Goal: Information Seeking & Learning: Check status

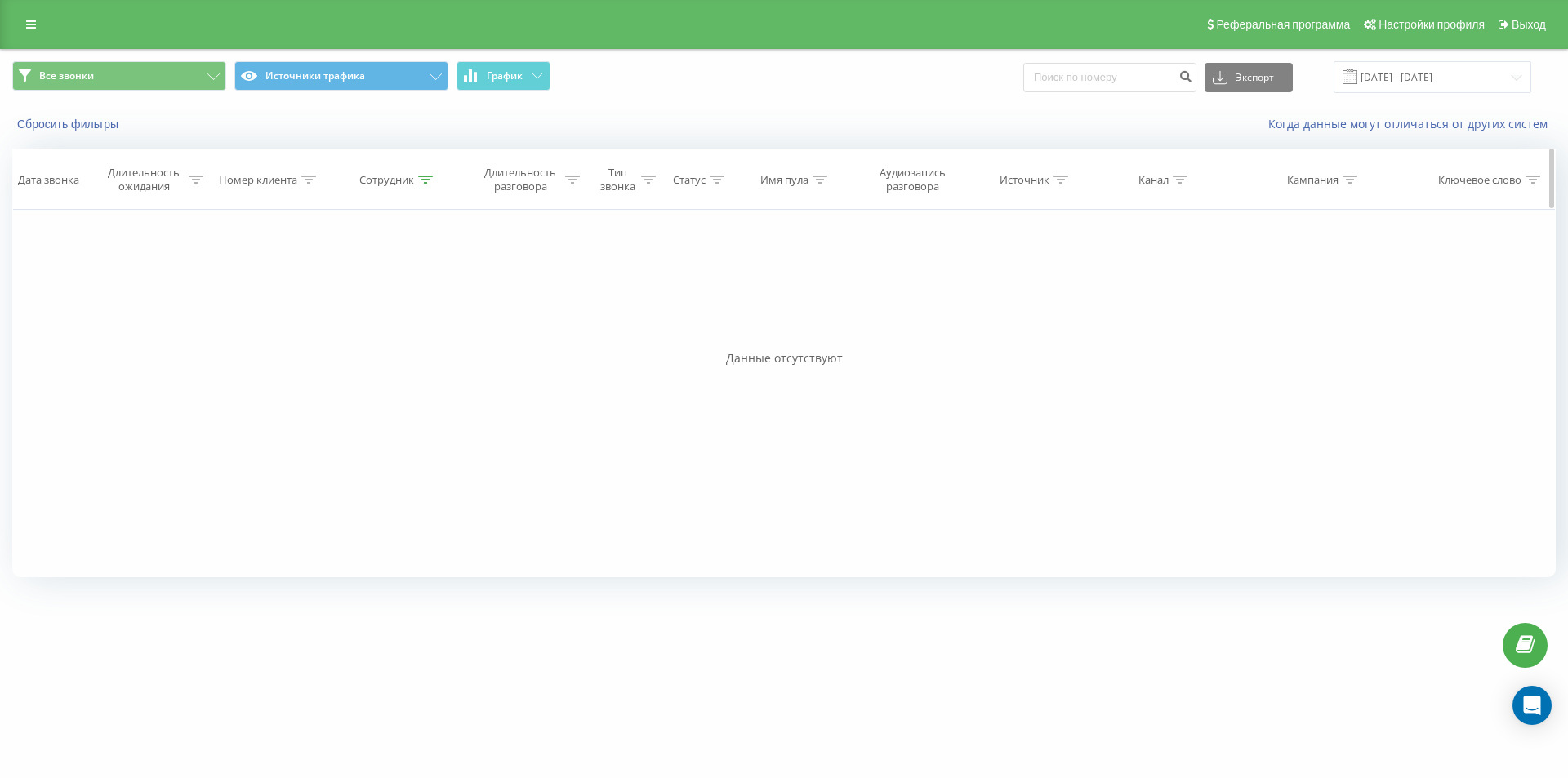
click at [418, 175] on div "Сотрудник" at bounding box center [396, 180] width 74 height 14
click at [474, 224] on icon at bounding box center [476, 222] width 8 height 8
click at [428, 182] on icon at bounding box center [426, 180] width 15 height 8
click at [376, 326] on button "Отмена" at bounding box center [361, 329] width 70 height 21
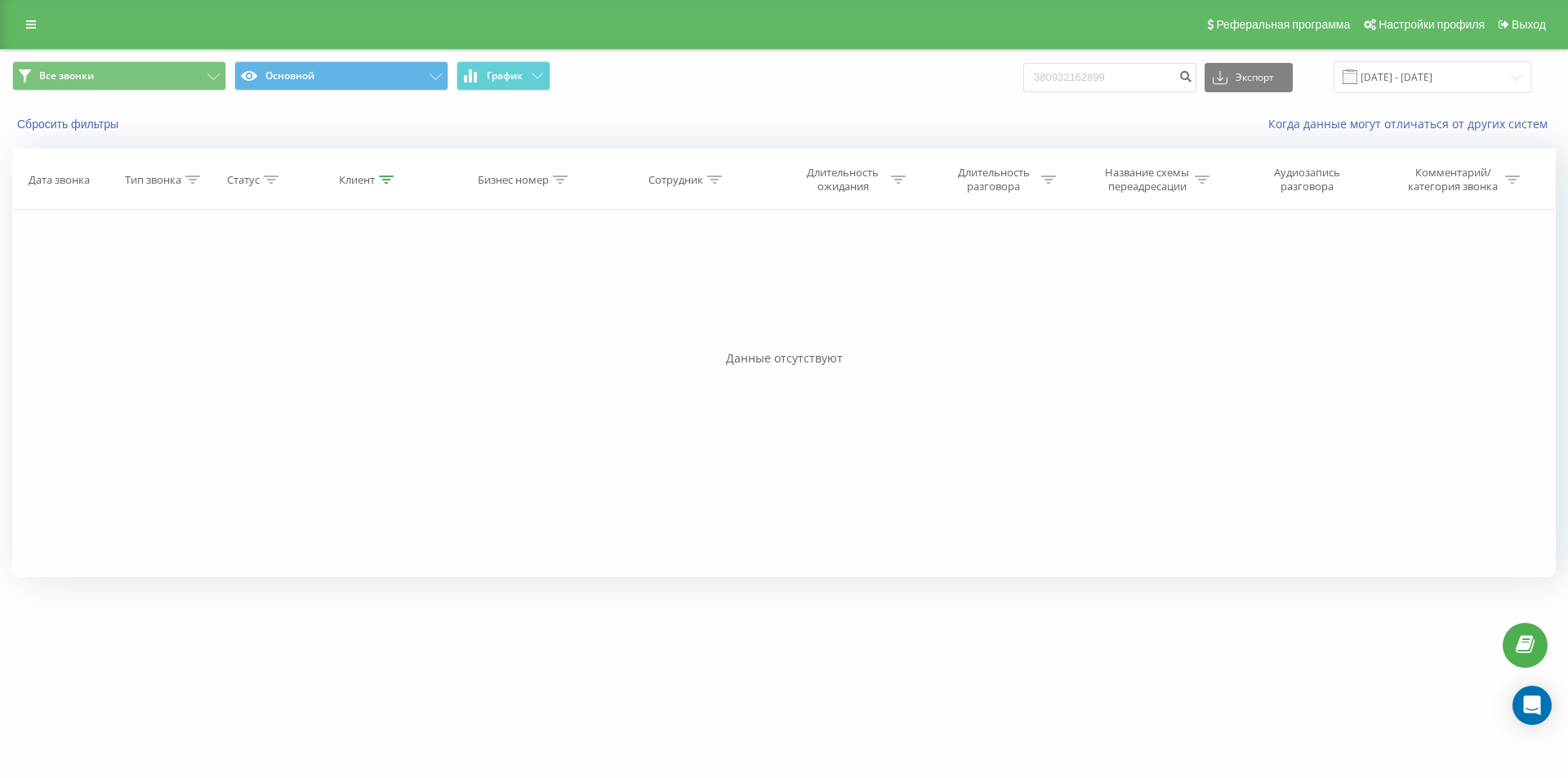
drag, startPoint x: 380, startPoint y: 176, endPoint x: 397, endPoint y: 212, distance: 39.8
click at [382, 178] on icon at bounding box center [386, 180] width 15 height 8
click at [336, 323] on button "Отмена" at bounding box center [331, 329] width 70 height 21
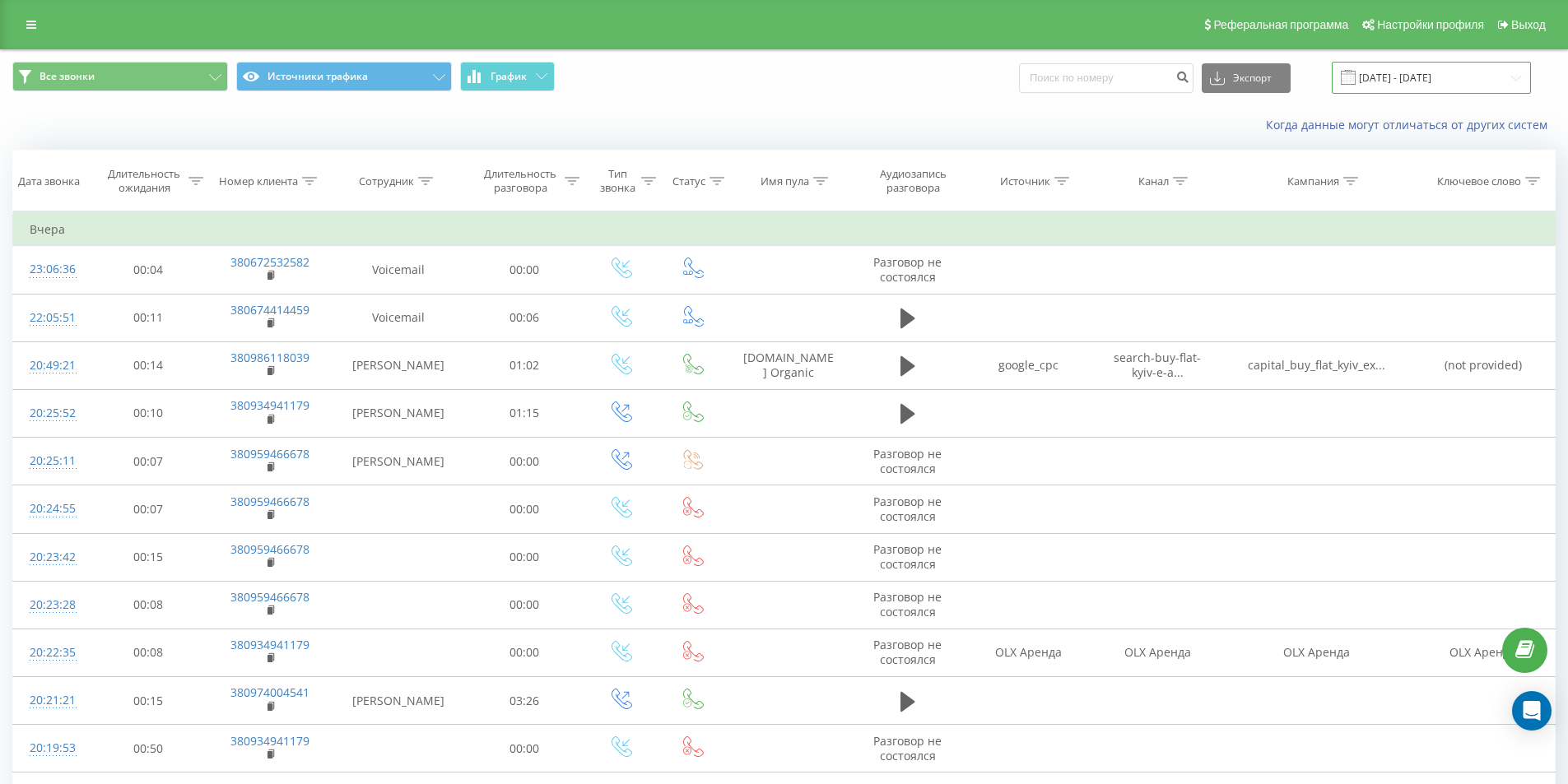
click at [1451, 80] on input "[DATE] - [DATE]" at bounding box center [1431, 78] width 199 height 32
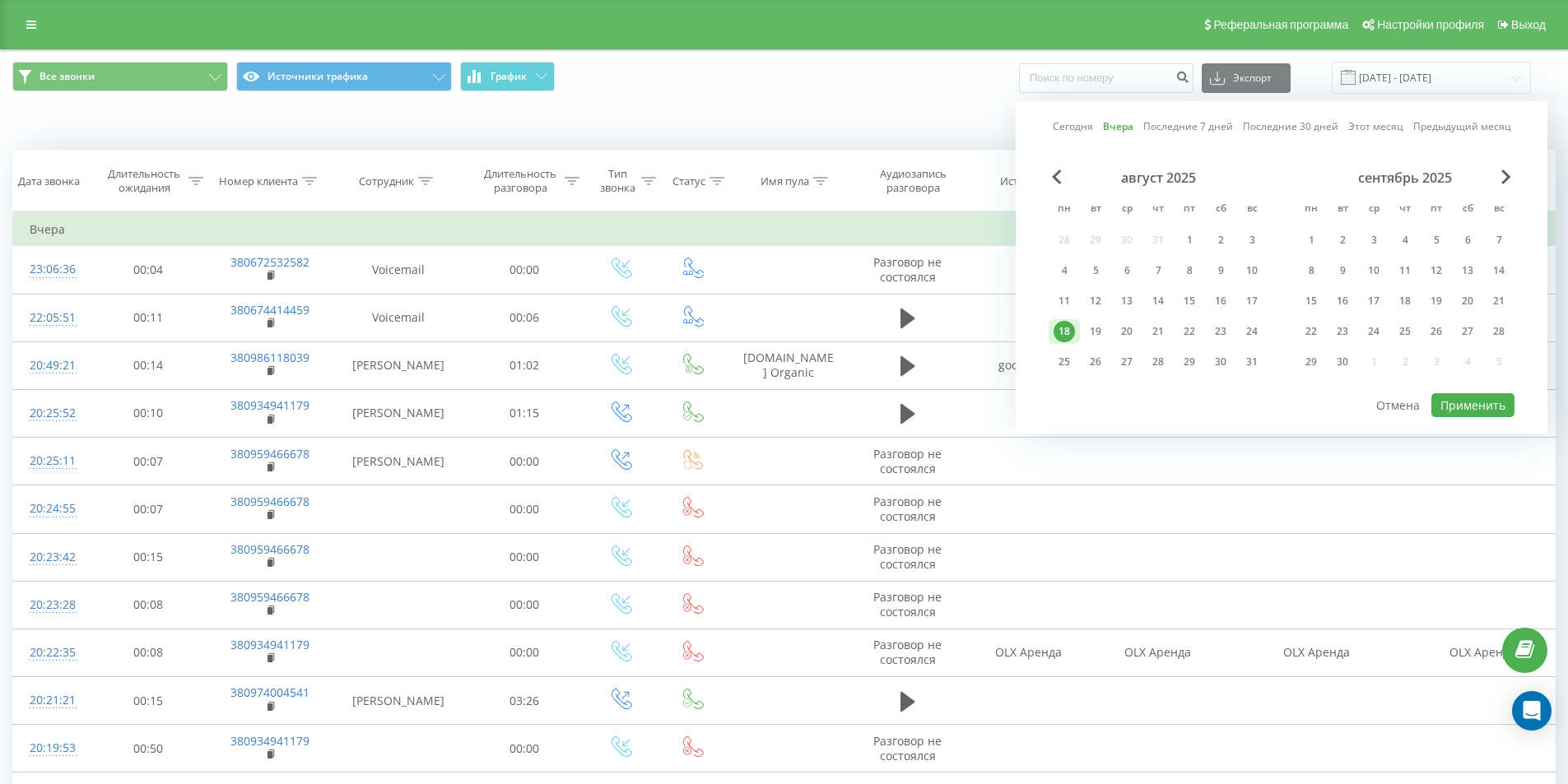
click at [1073, 336] on div "18" at bounding box center [1064, 332] width 22 height 22
click at [1088, 331] on div "19" at bounding box center [1096, 332] width 22 height 22
click at [1489, 402] on button "Применить" at bounding box center [1473, 405] width 84 height 24
type input "[DATE] - [DATE]"
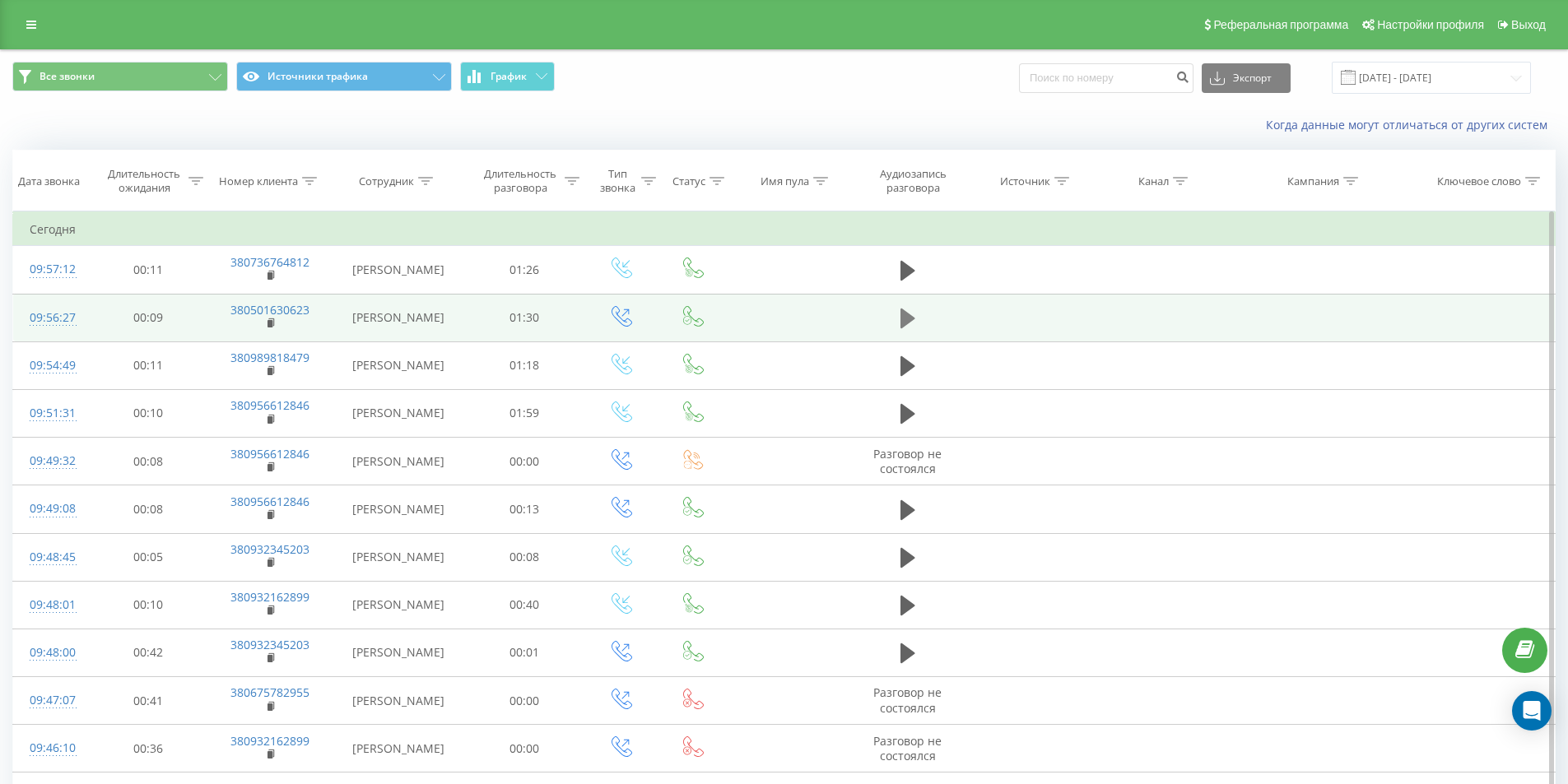
click at [911, 319] on icon at bounding box center [908, 318] width 15 height 20
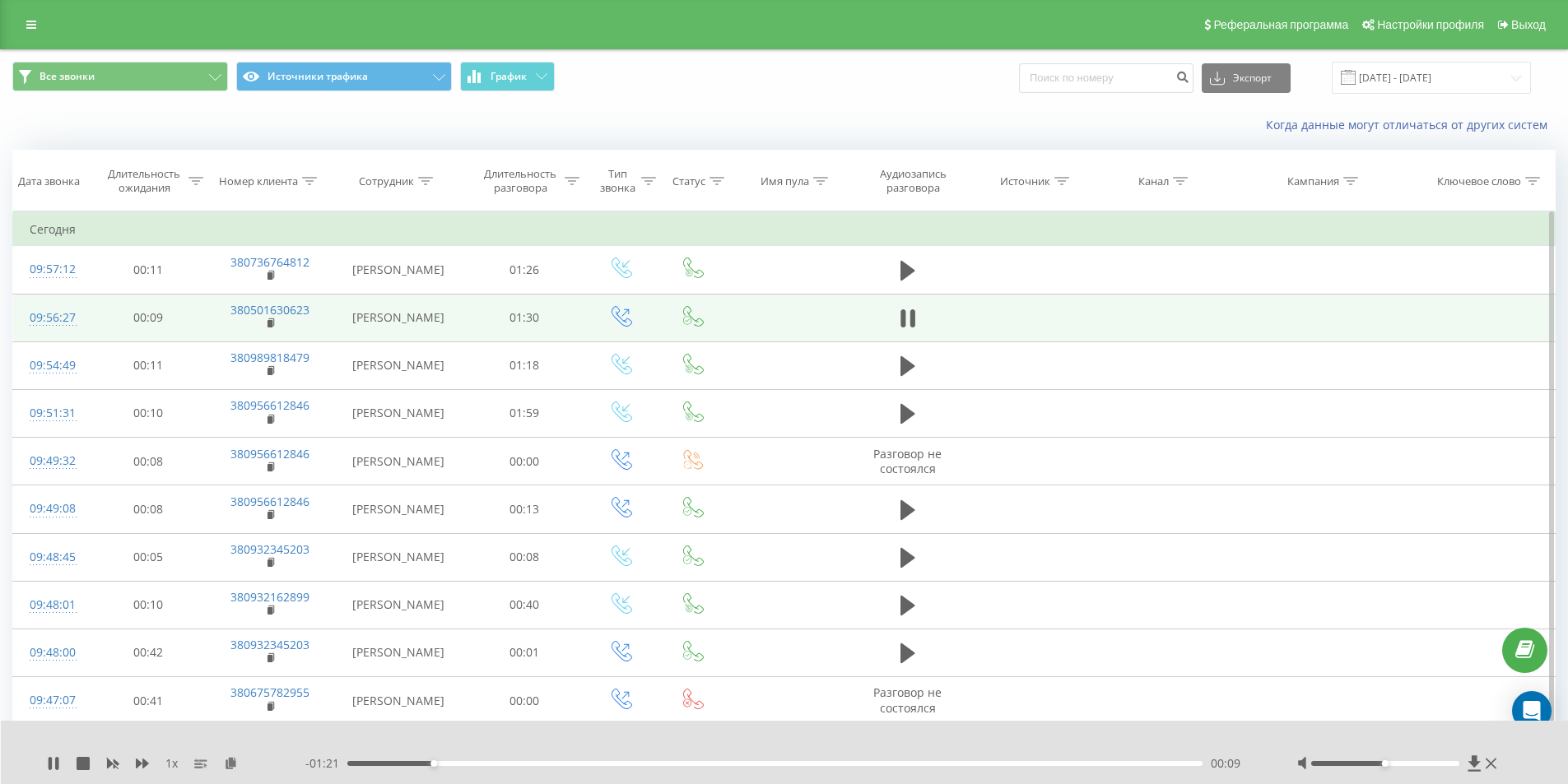
click at [1262, 746] on div at bounding box center [774, 743] width 1163 height 18
click at [1364, 762] on div at bounding box center [1384, 764] width 148 height 5
drag, startPoint x: 1361, startPoint y: 762, endPoint x: 1346, endPoint y: 763, distance: 15.0
click at [1346, 763] on div at bounding box center [1384, 764] width 148 height 5
click at [788, 765] on div "00:12" at bounding box center [775, 764] width 856 height 5
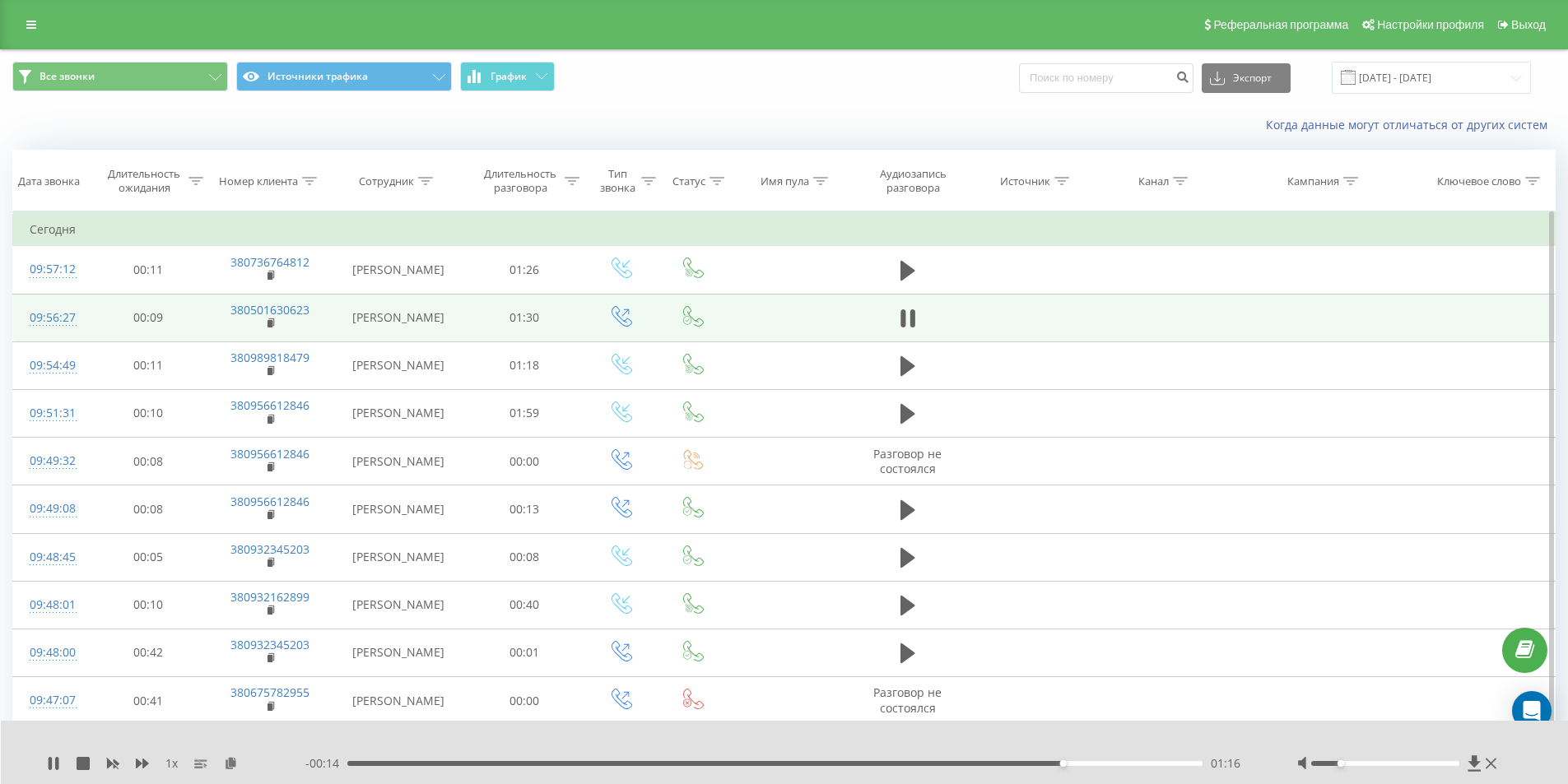
click at [935, 762] on div "01:16" at bounding box center [775, 764] width 856 height 5
click at [816, 763] on div "01:04" at bounding box center [775, 764] width 856 height 5
click at [1072, 764] on div "01:17" at bounding box center [775, 764] width 856 height 5
drag, startPoint x: 1064, startPoint y: 764, endPoint x: 1008, endPoint y: 760, distance: 56.1
click at [1008, 762] on div "01:10" at bounding box center [775, 764] width 856 height 5
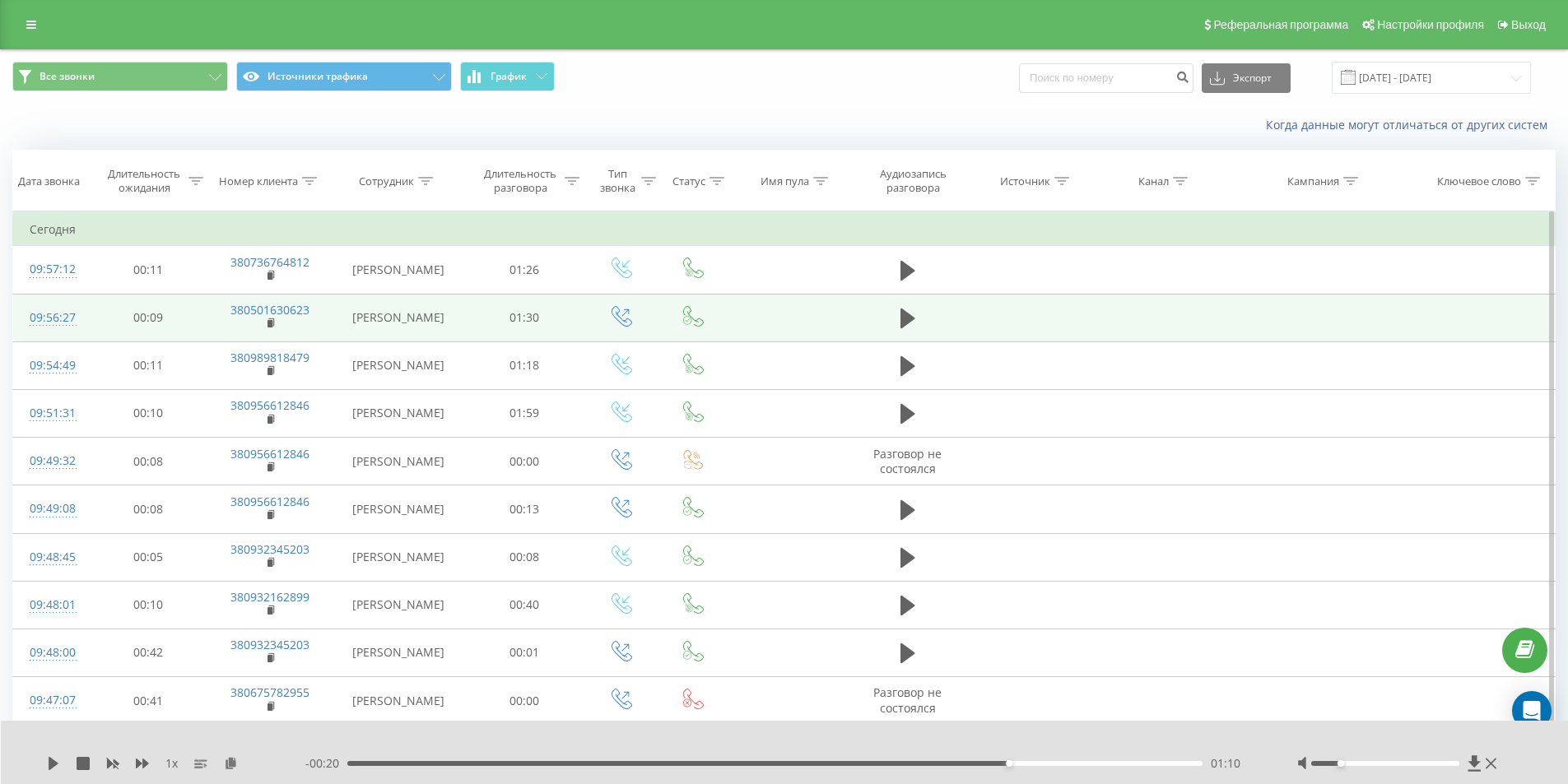
click at [702, 766] on div "01:10" at bounding box center [775, 764] width 856 height 5
click at [52, 765] on icon at bounding box center [54, 764] width 10 height 13
click at [628, 766] on div "- 00:48 00:42 00:42" at bounding box center [780, 764] width 950 height 17
click at [631, 762] on div "00:30" at bounding box center [775, 764] width 856 height 5
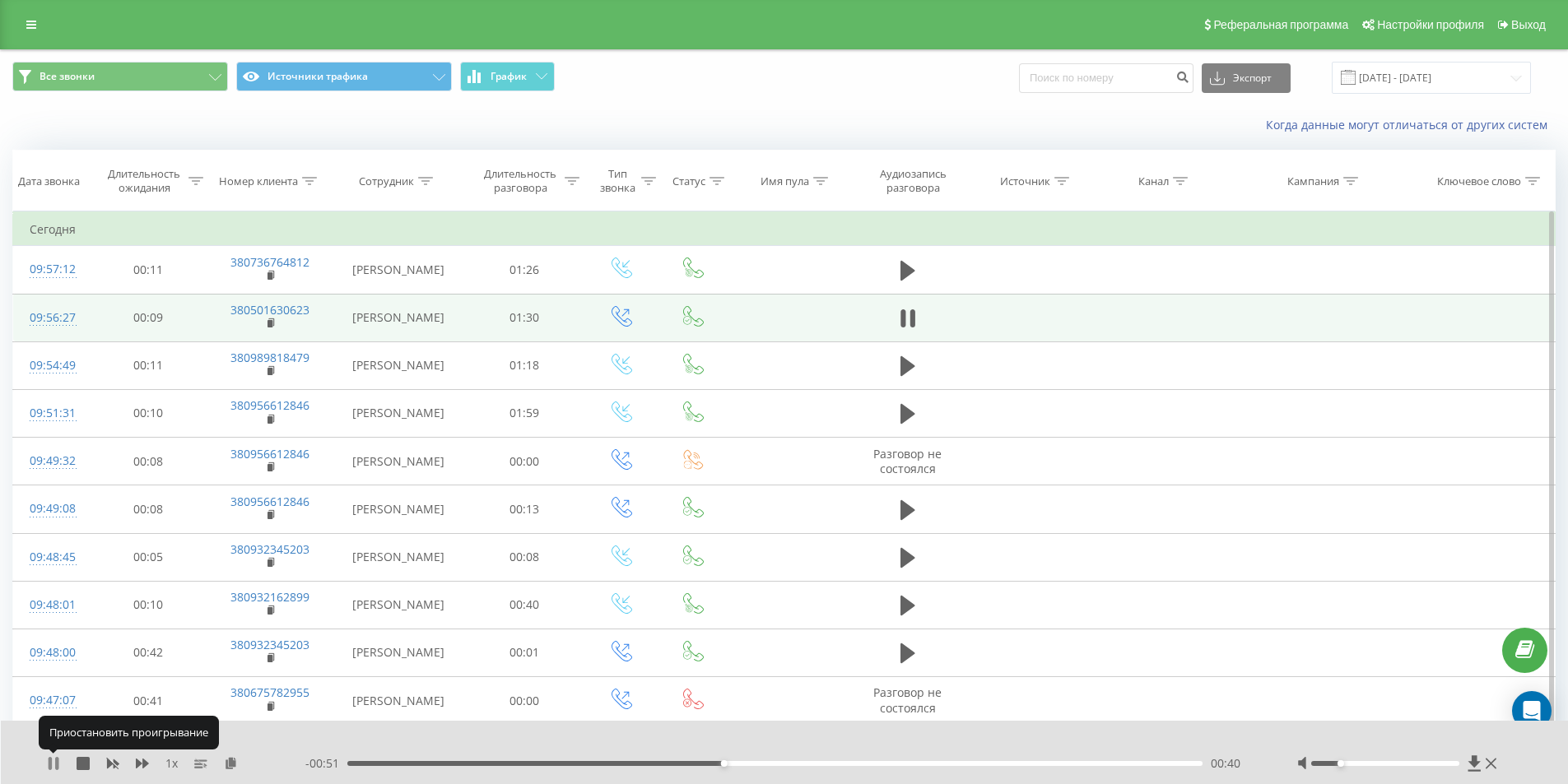
click at [59, 762] on icon at bounding box center [57, 764] width 3 height 13
click at [903, 331] on button at bounding box center [908, 318] width 25 height 25
click at [918, 323] on button at bounding box center [908, 318] width 25 height 25
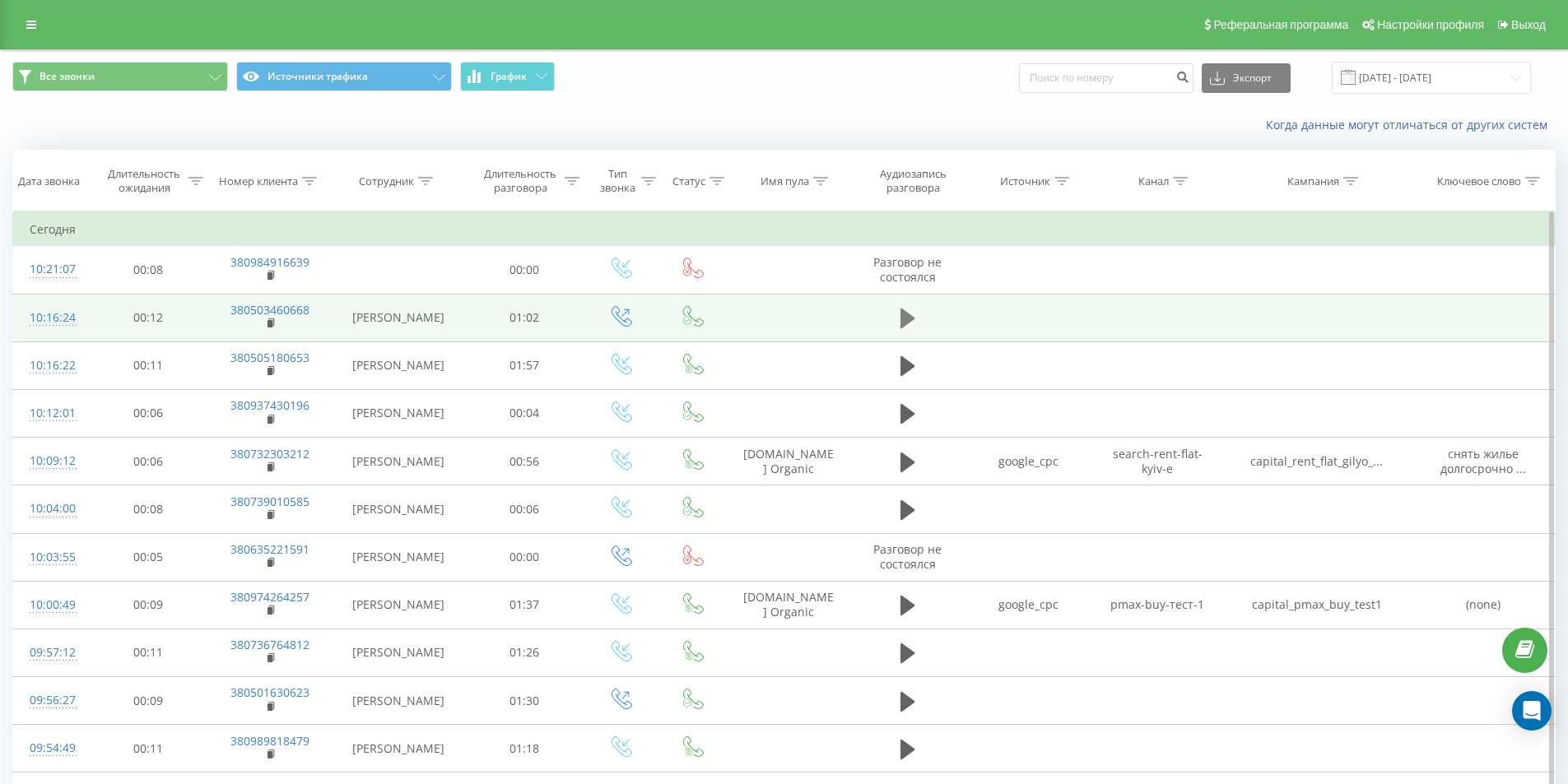
click at [911, 313] on icon at bounding box center [908, 318] width 15 height 23
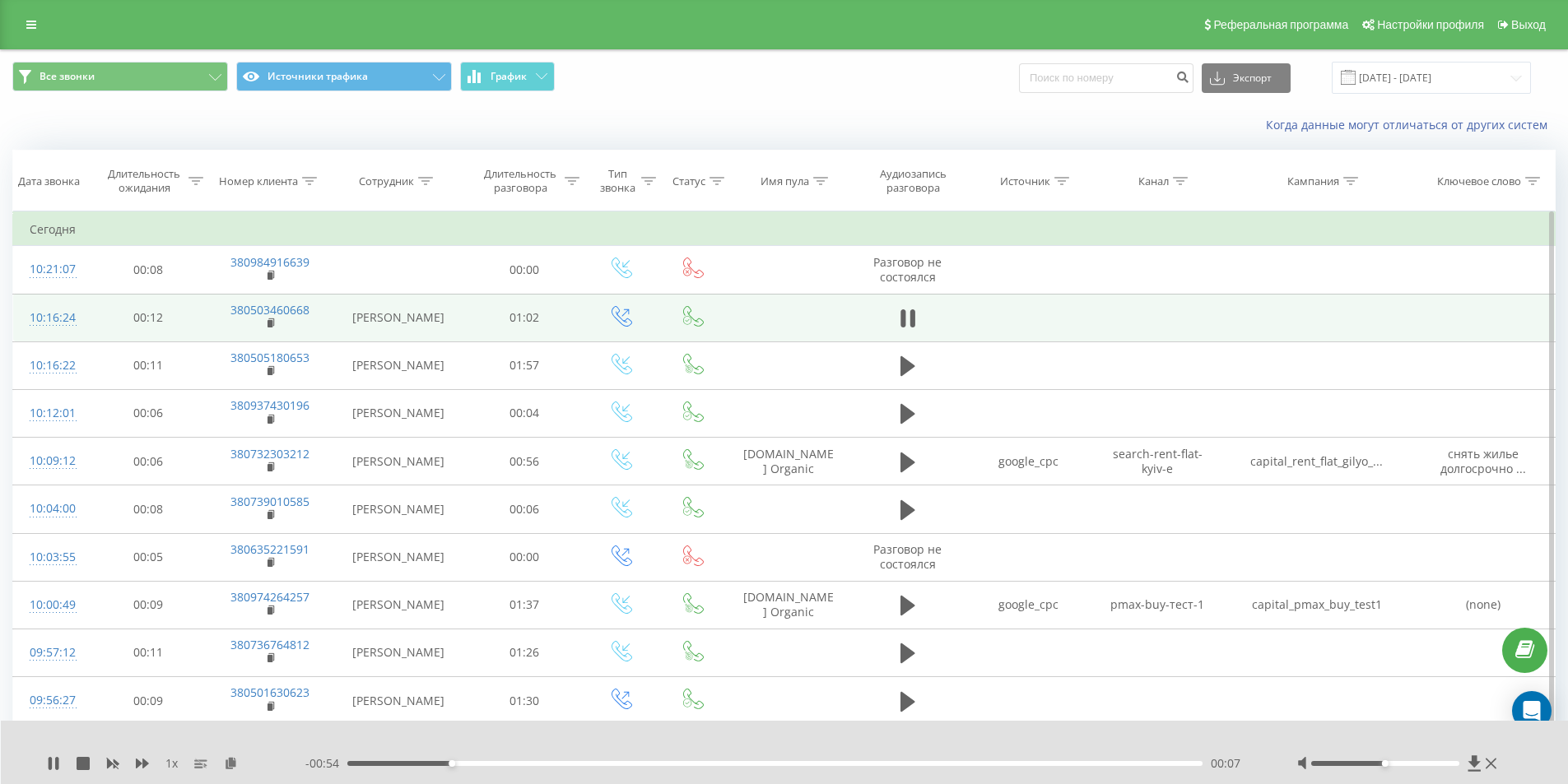
click at [1355, 762] on div at bounding box center [1384, 764] width 148 height 5
click at [1352, 764] on div "Accessibility label" at bounding box center [1355, 764] width 7 height 7
click at [1338, 764] on div at bounding box center [1384, 764] width 148 height 5
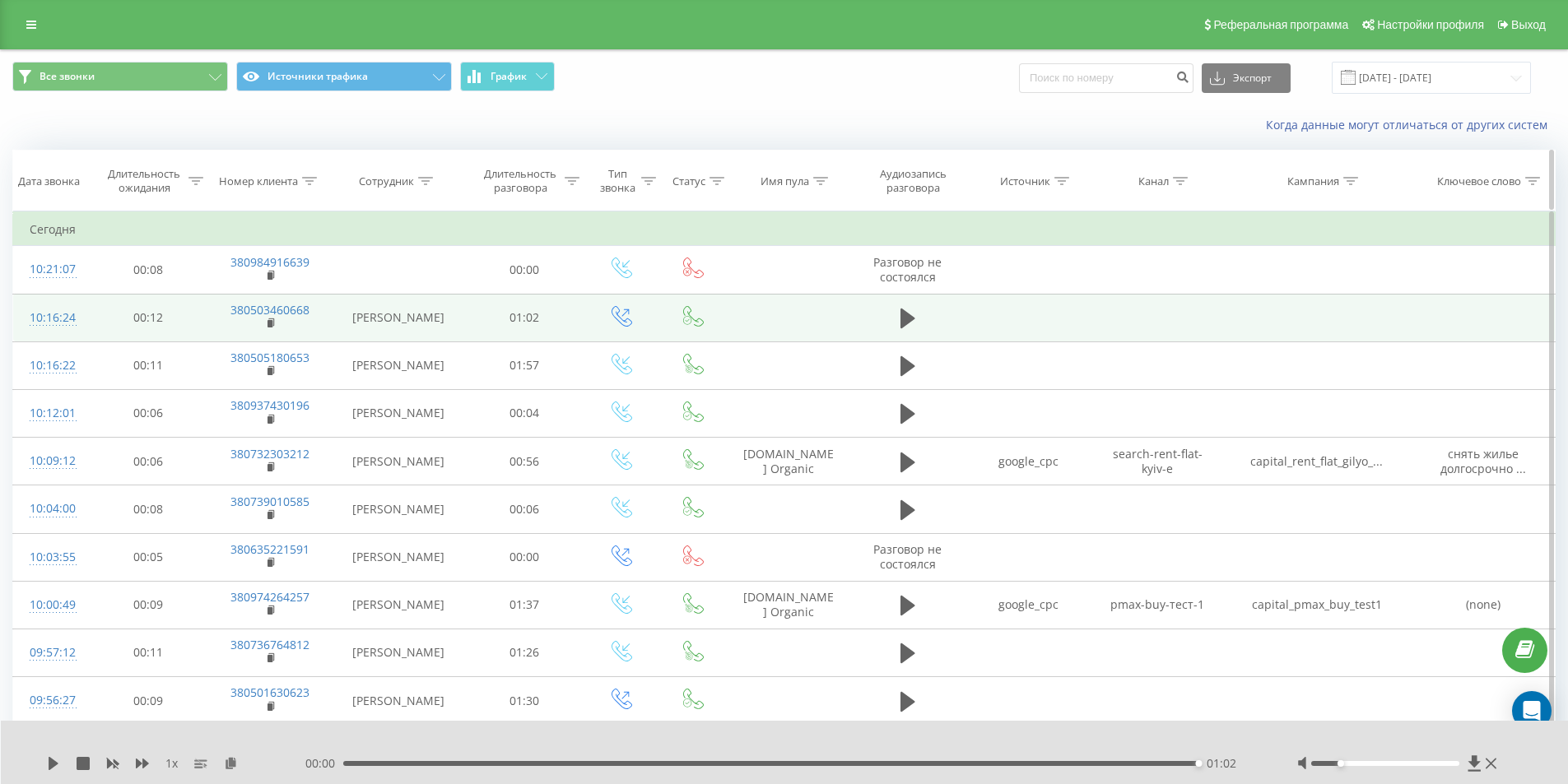
click at [301, 173] on th "Номер клиента" at bounding box center [270, 181] width 123 height 61
click at [309, 190] on th "Номер клиента" at bounding box center [270, 181] width 123 height 61
click at [306, 180] on icon at bounding box center [309, 181] width 15 height 8
click at [280, 299] on input "text" at bounding box center [270, 299] width 145 height 29
paste input "380984916639"
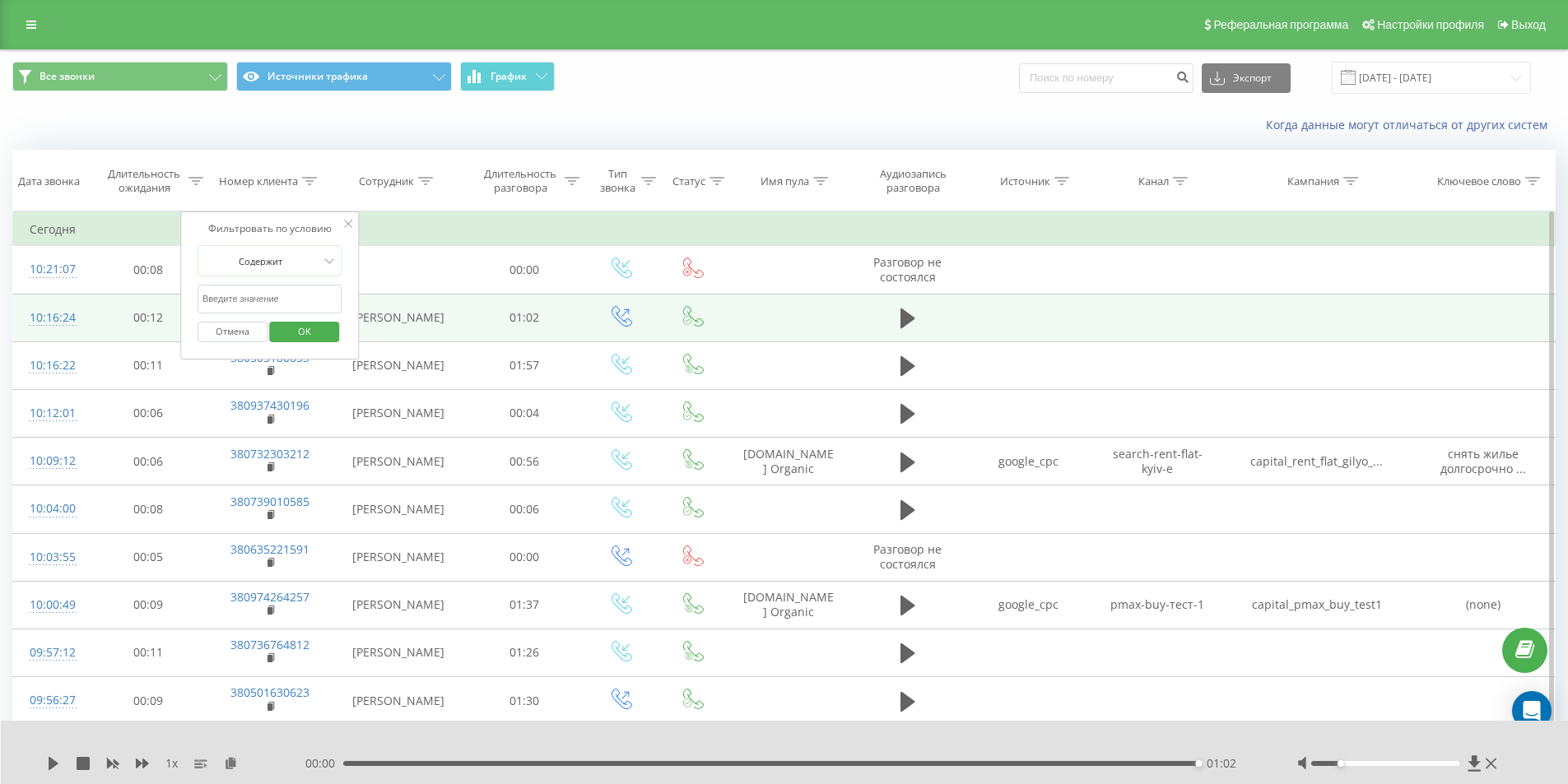
type input "380984916639"
click at [304, 337] on span "OK" at bounding box center [304, 331] width 46 height 26
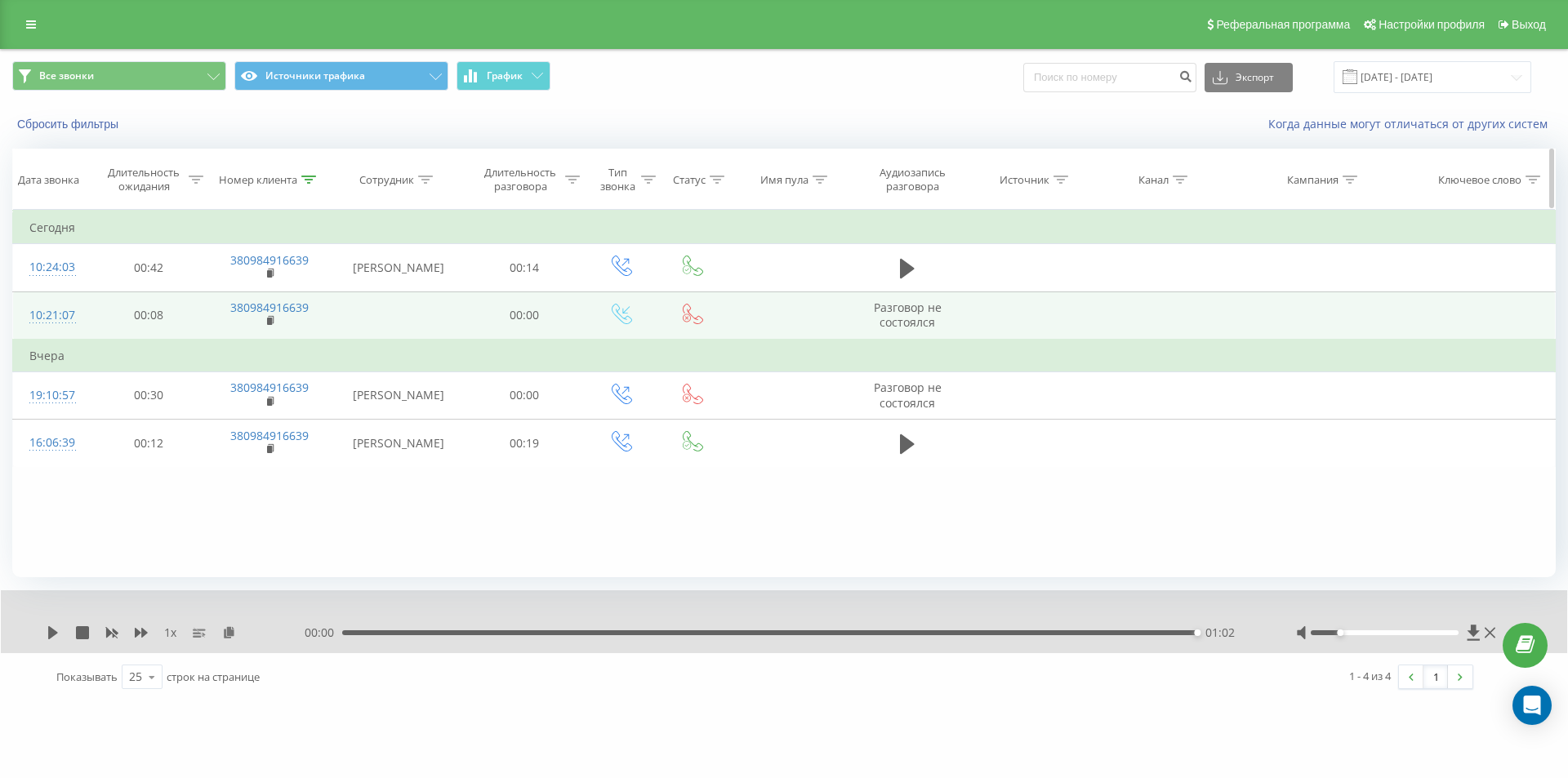
click at [300, 181] on div "Номер клиента" at bounding box center [267, 180] width 97 height 14
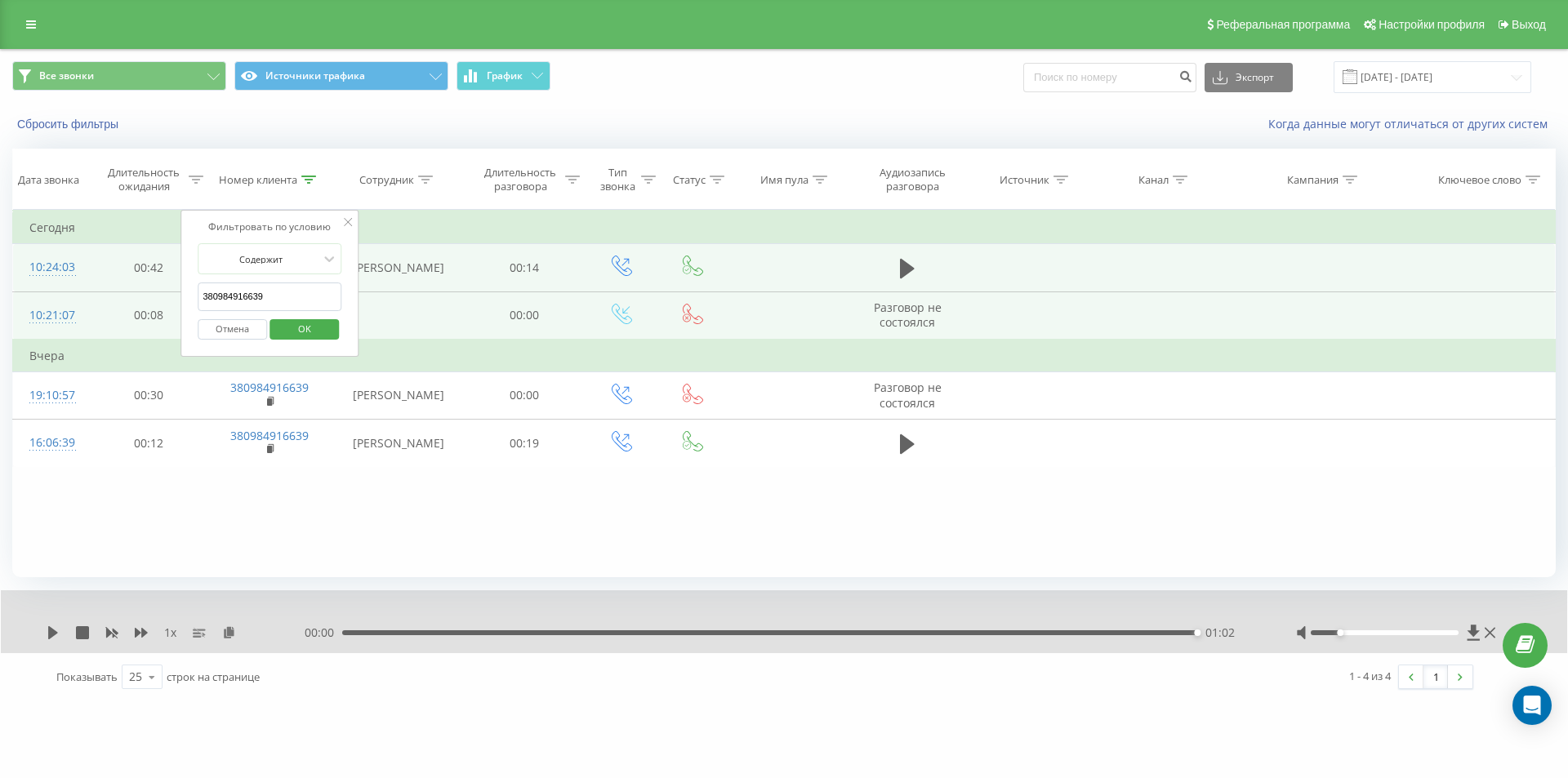
drag, startPoint x: 273, startPoint y: 298, endPoint x: 147, endPoint y: 291, distance: 126.2
click at [141, 291] on table "Фильтровать по условию Равно Отмена OK Фильтровать по условию Содержит 38098491…" at bounding box center [784, 338] width 1543 height 257
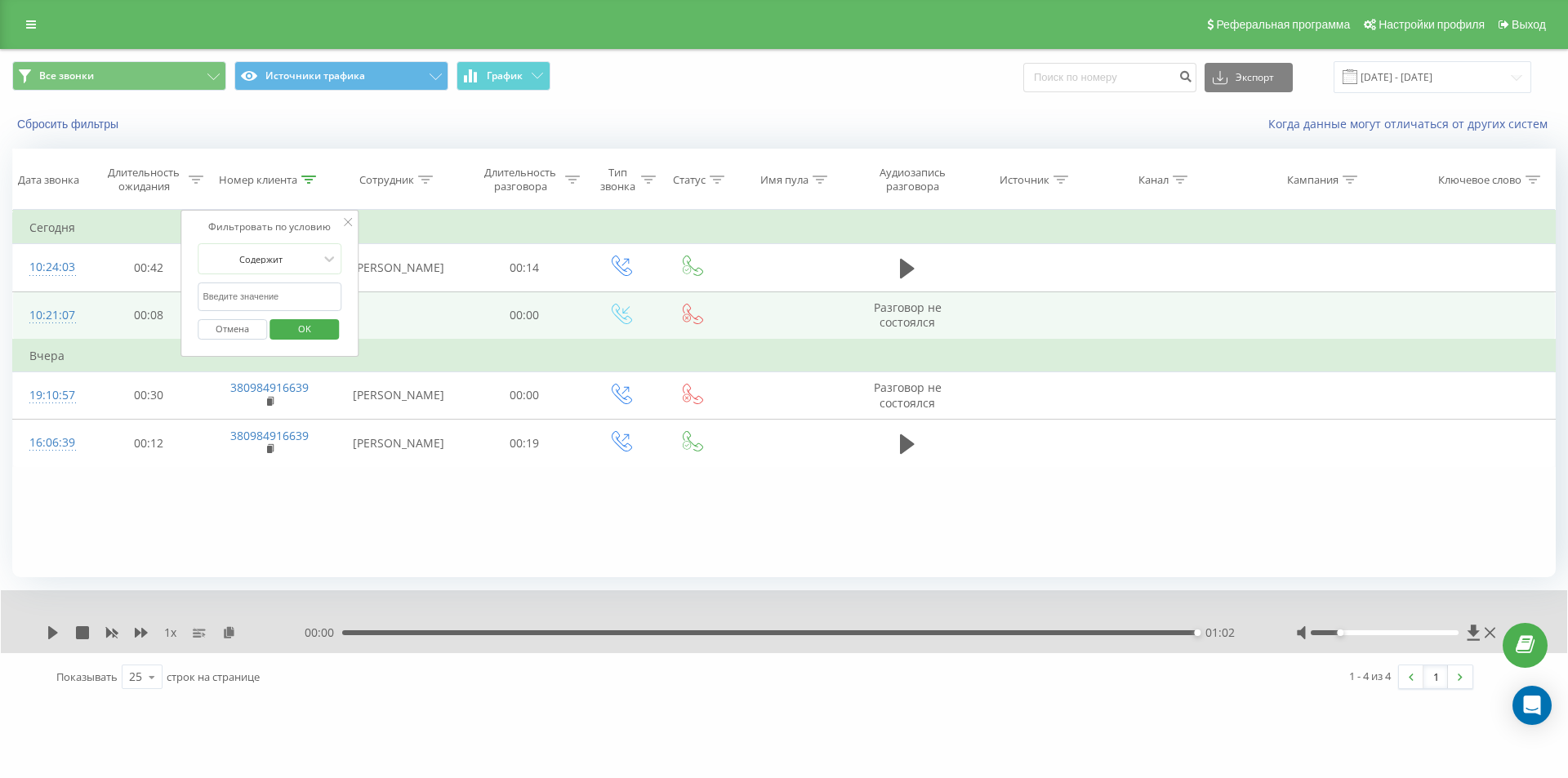
click at [290, 328] on span "OK" at bounding box center [304, 328] width 46 height 25
